Goal: Task Accomplishment & Management: Manage account settings

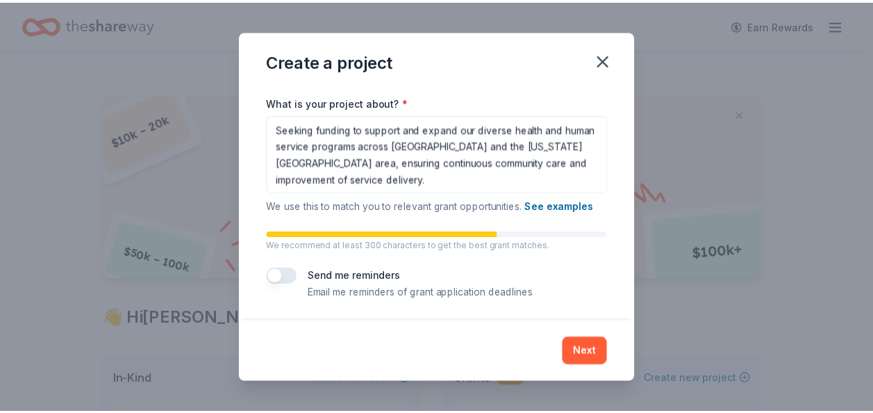
scroll to position [191, 0]
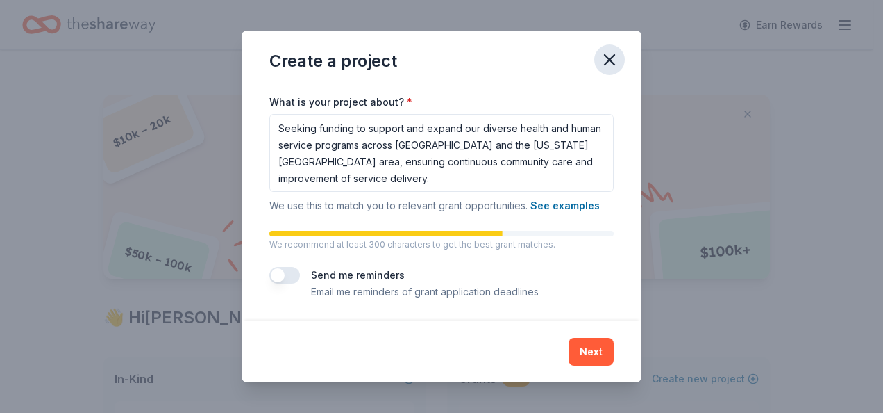
click at [608, 64] on icon "button" at bounding box center [609, 59] width 19 height 19
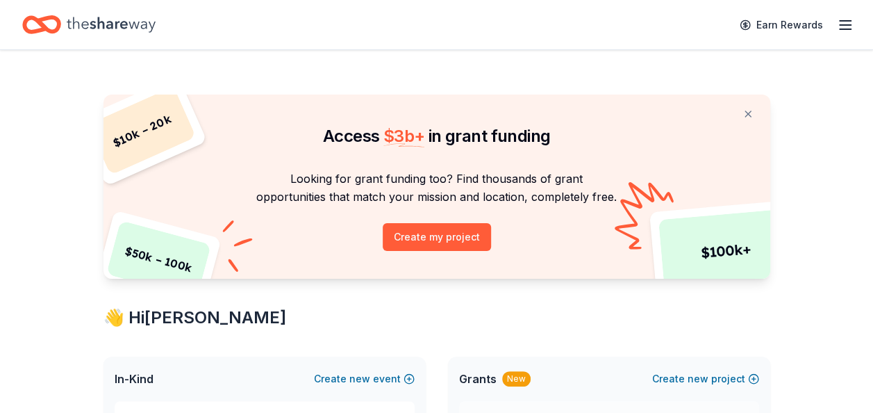
click at [842, 25] on icon "button" at bounding box center [845, 25] width 17 height 17
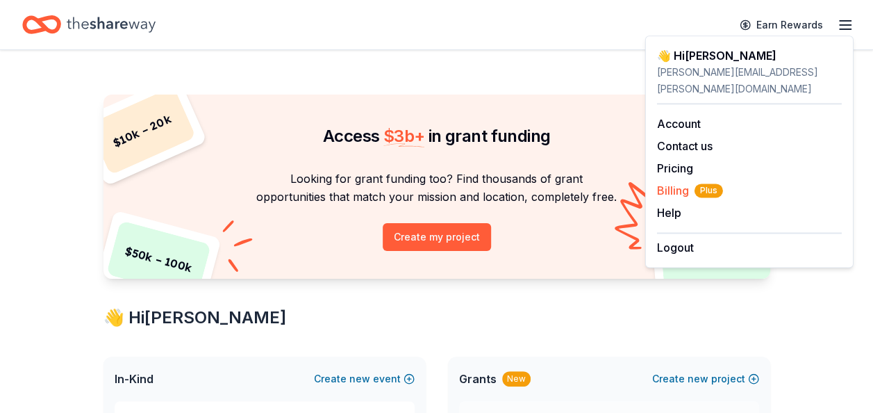
click at [667, 182] on span "Billing Plus" at bounding box center [690, 190] width 66 height 17
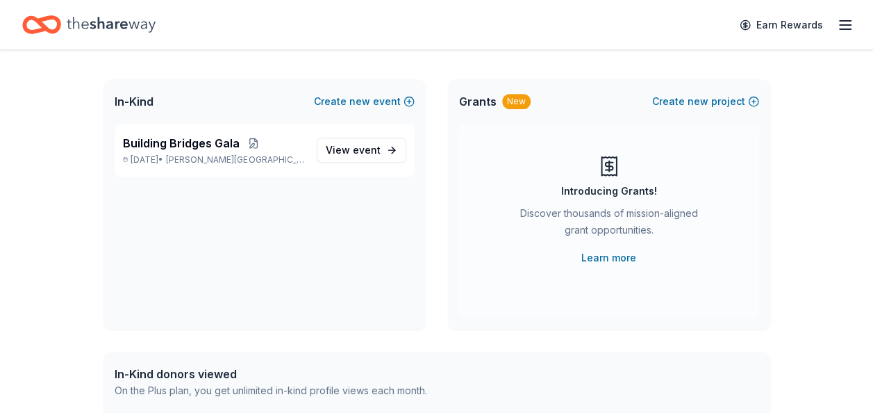
scroll to position [278, 0]
click at [368, 148] on span "event" at bounding box center [367, 149] width 28 height 12
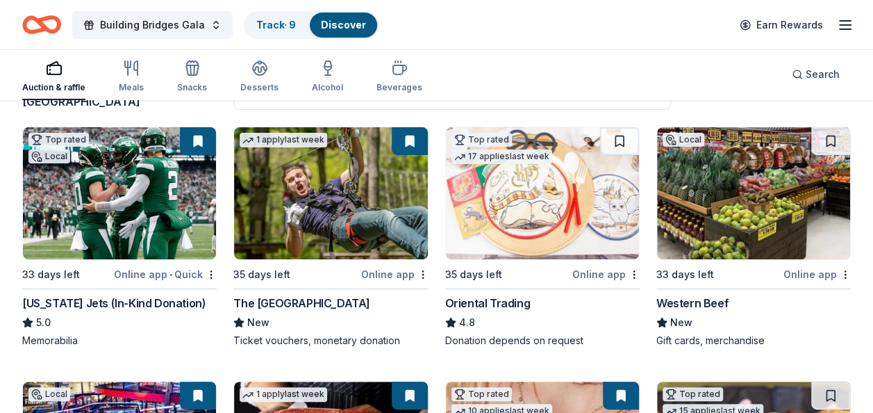
scroll to position [69, 0]
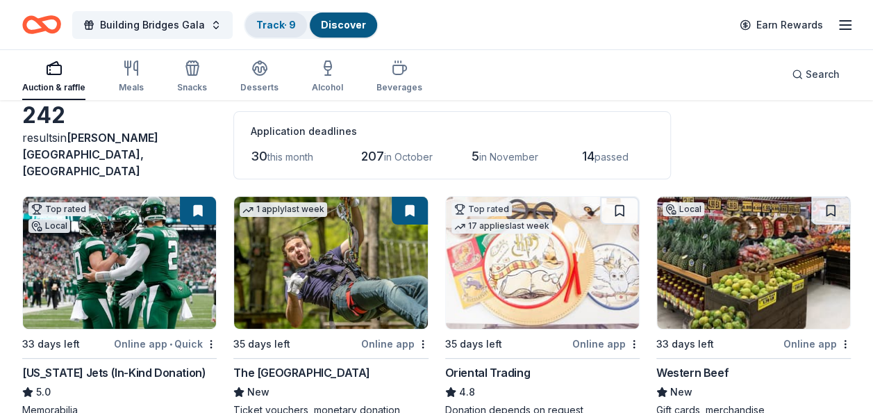
click at [269, 24] on link "Track · 9" at bounding box center [276, 25] width 40 height 12
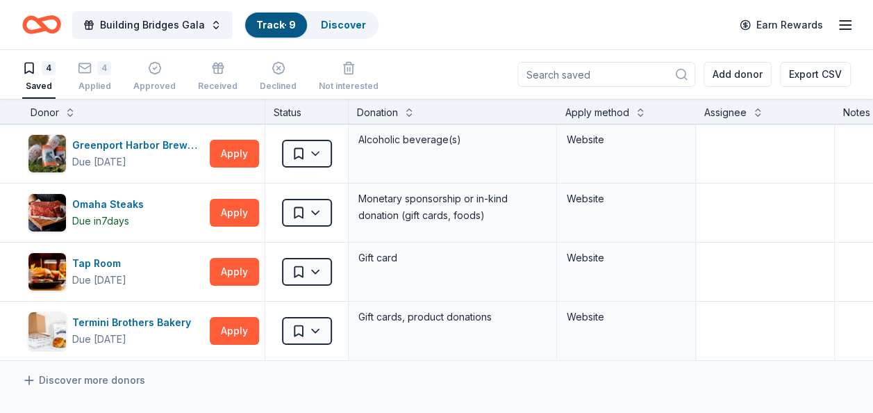
click at [36, 74] on div "4" at bounding box center [38, 68] width 33 height 14
click at [96, 70] on div "4" at bounding box center [94, 68] width 33 height 14
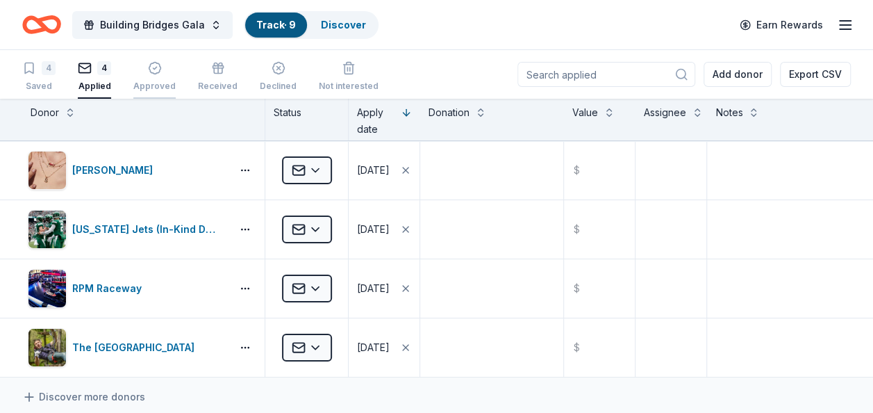
click at [149, 67] on icon "button" at bounding box center [155, 68] width 14 height 14
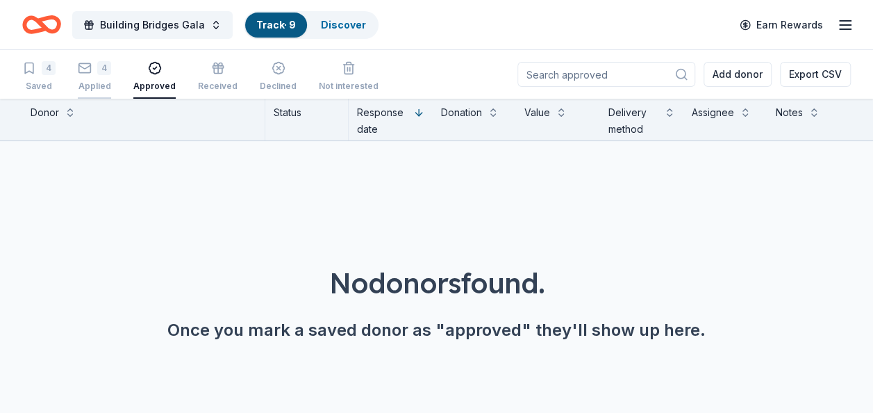
click at [88, 65] on icon "button" at bounding box center [85, 68] width 14 height 14
